Goal: Entertainment & Leisure: Consume media (video, audio)

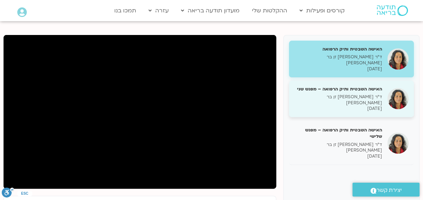
click at [380, 101] on div "האישה השבטית ותיק הרפואה – מפגש שני ד״ר צילה זן בר צור 14/09/2025" at bounding box center [351, 99] width 125 height 37
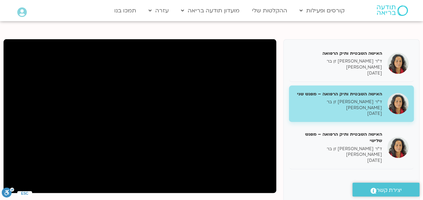
scroll to position [72, 0]
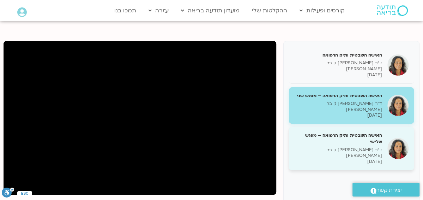
click at [364, 132] on h5 "האישה השבטית ותיק הרפואה – מפגש שלישי" at bounding box center [339, 138] width 88 height 13
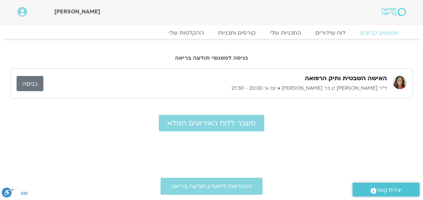
click at [30, 82] on link "כניסה" at bounding box center [30, 83] width 27 height 15
